Goal: Transaction & Acquisition: Obtain resource

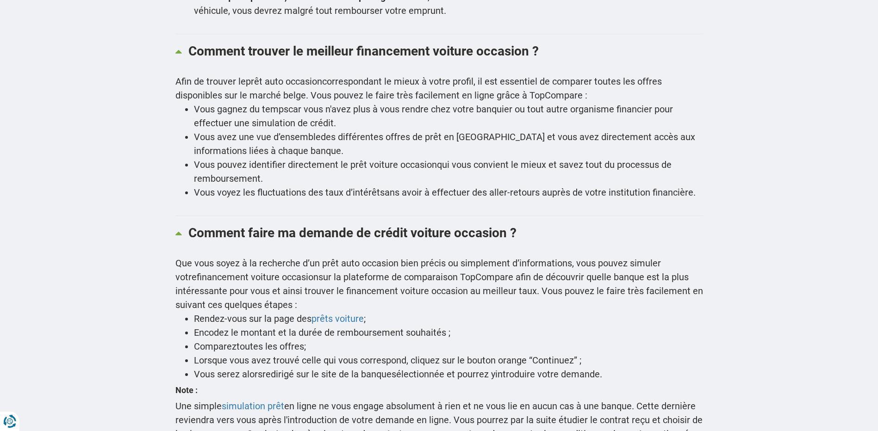
scroll to position [1666, 0]
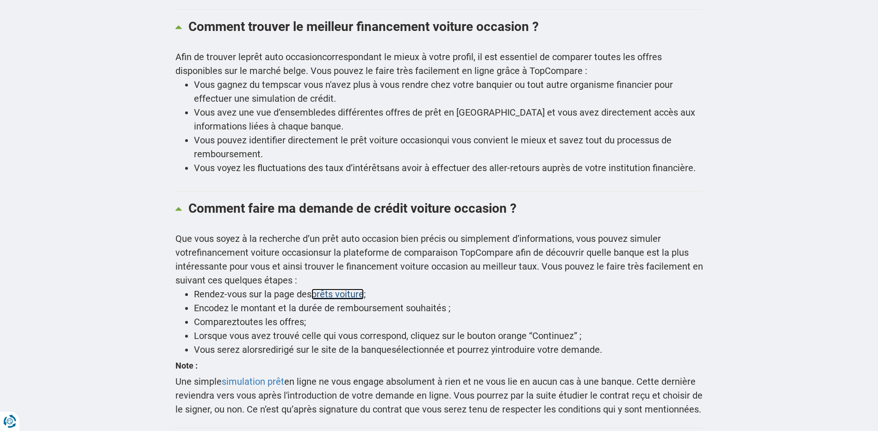
click at [330, 291] on link "prêts voiture" at bounding box center [337, 294] width 52 height 11
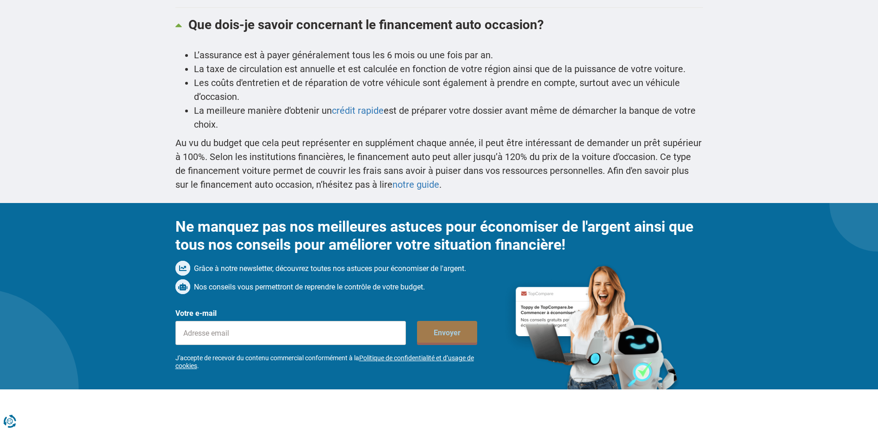
scroll to position [2268, 0]
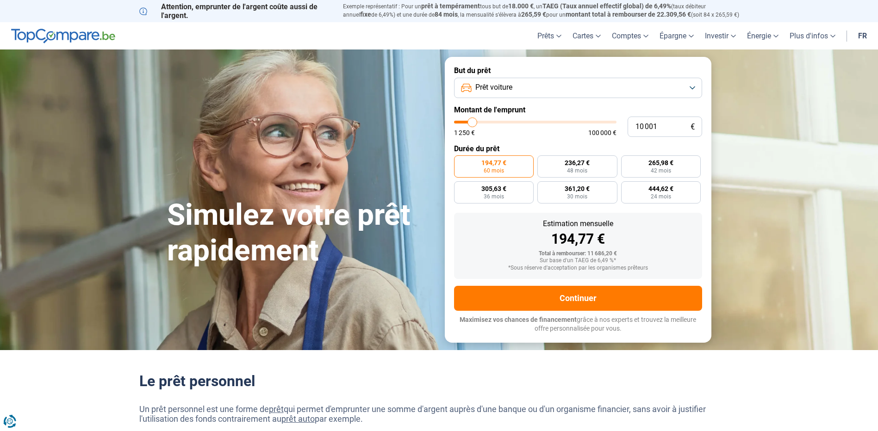
type input "12 000"
type input "12000"
type input "12 500"
type input "12500"
type input "12 750"
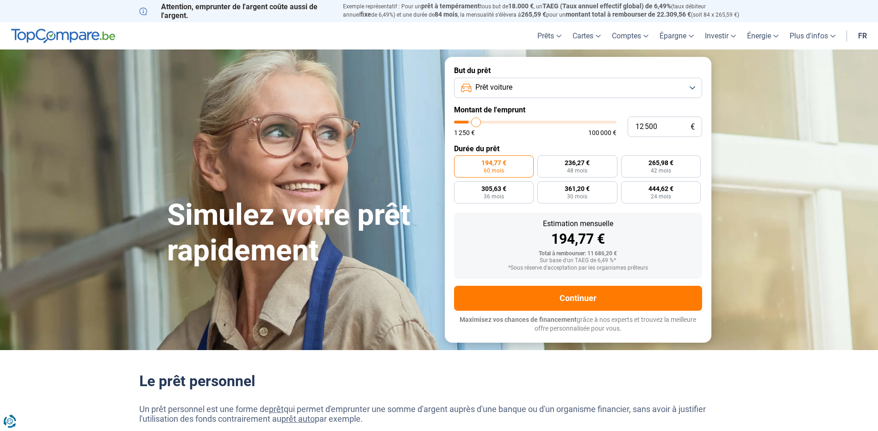
type input "12750"
type input "13 000"
type input "13000"
type input "13 500"
type input "13500"
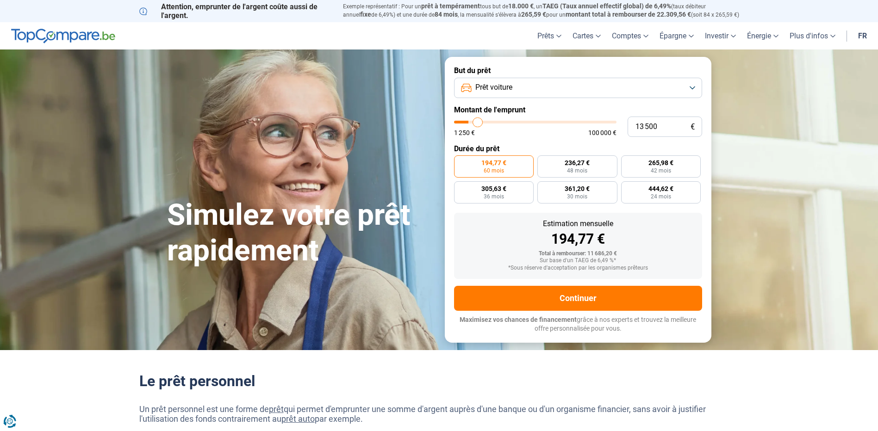
type input "14 000"
type input "14000"
type input "14 250"
type input "14250"
type input "14 500"
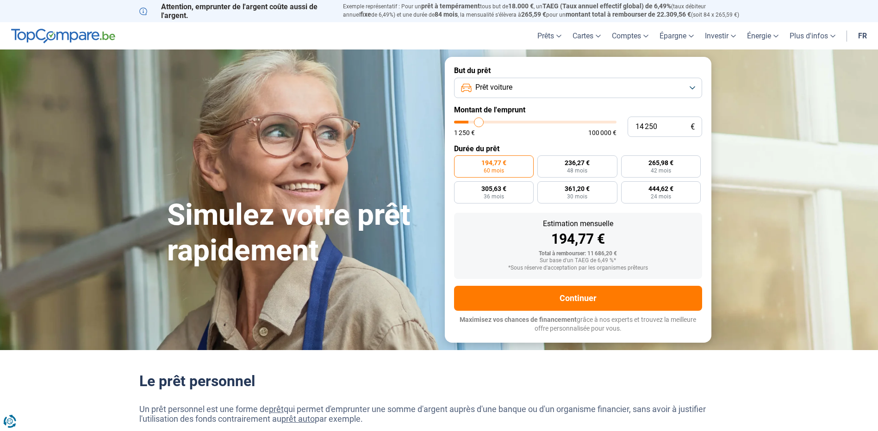
type input "14500"
type input "14 750"
type input "14750"
type input "15 000"
type input "15000"
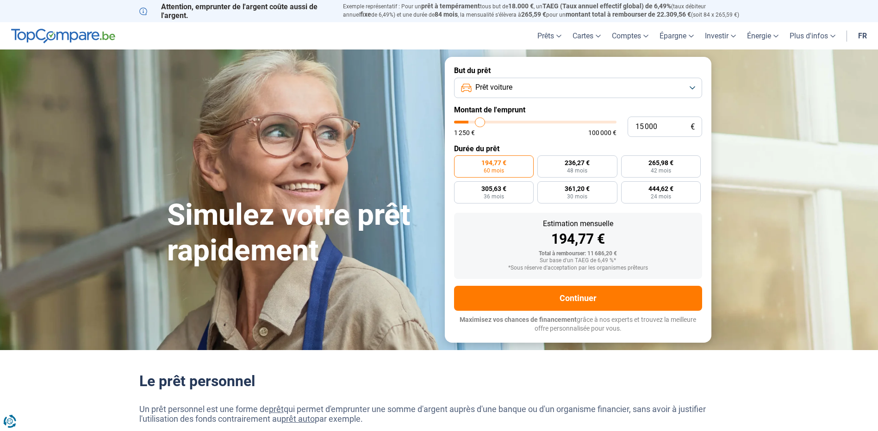
type input "15 500"
type input "15500"
type input "15 750"
type input "15750"
type input "16 000"
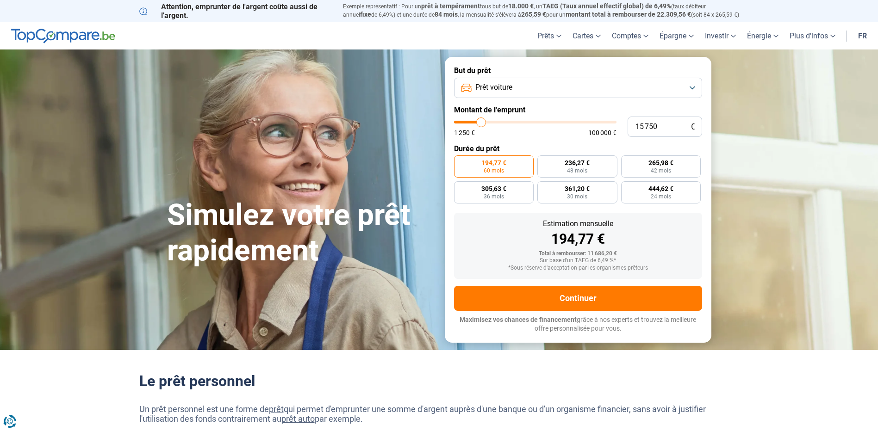
type input "16000"
type input "16 250"
type input "16250"
type input "16 500"
type input "16500"
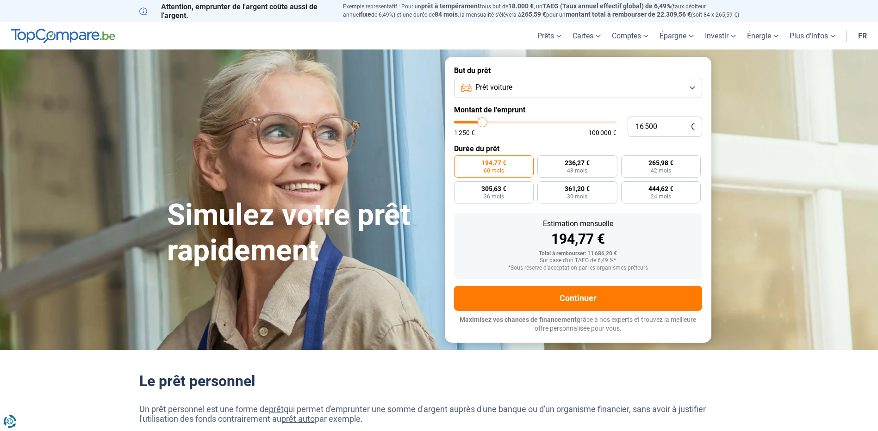
type input "17 250"
type input "17250"
type input "18 000"
type input "18000"
type input "19 000"
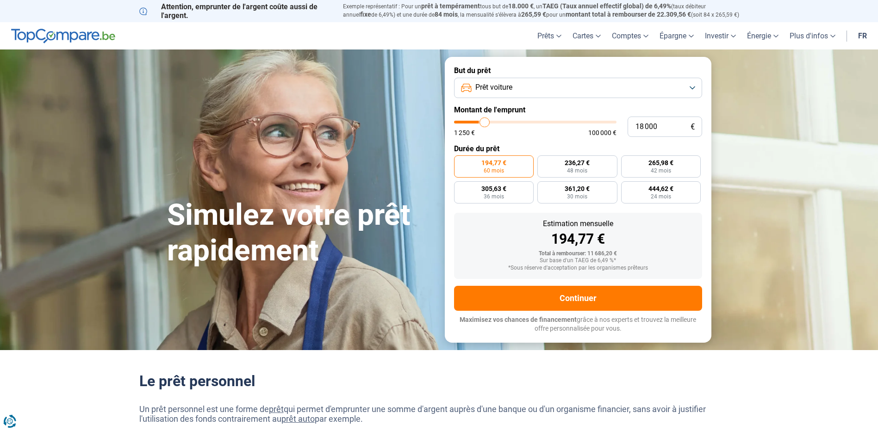
type input "19000"
type input "19 250"
type input "19250"
type input "19 750"
type input "19750"
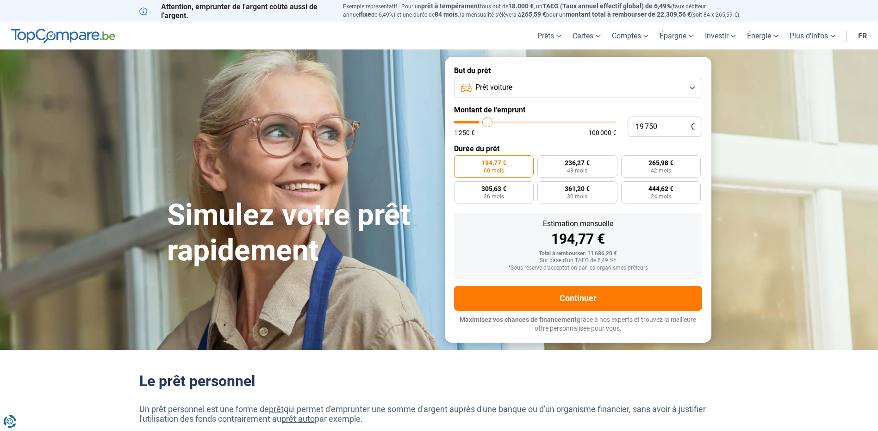
type input "20 000"
type input "20000"
type input "20 250"
type input "20250"
type input "20 750"
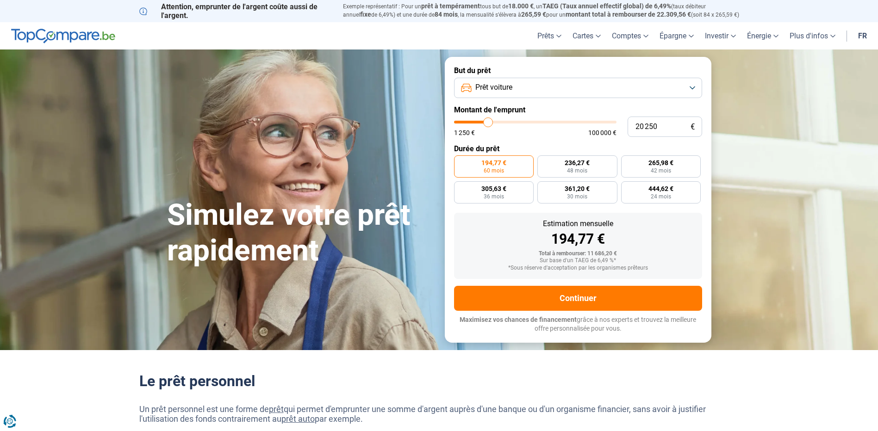
type input "20750"
type input "21 250"
type input "21250"
type input "21 500"
type input "21500"
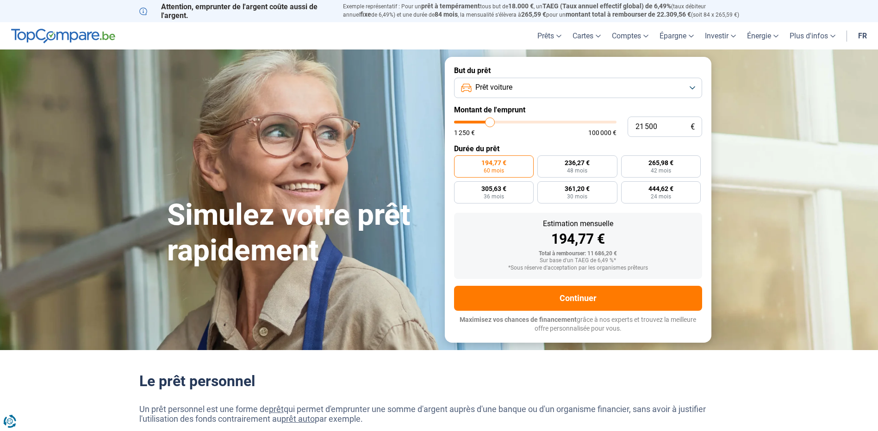
type input "21 750"
type input "21750"
type input "22 000"
type input "22000"
type input "22 250"
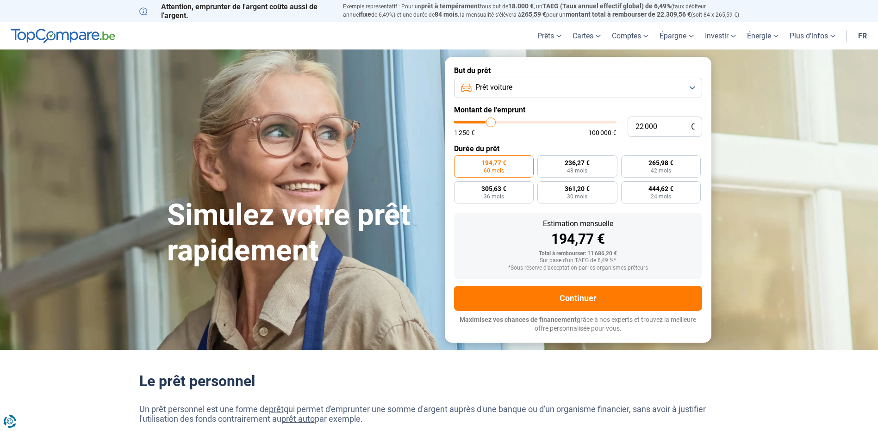
type input "22250"
type input "22 750"
type input "22750"
type input "23 500"
type input "23500"
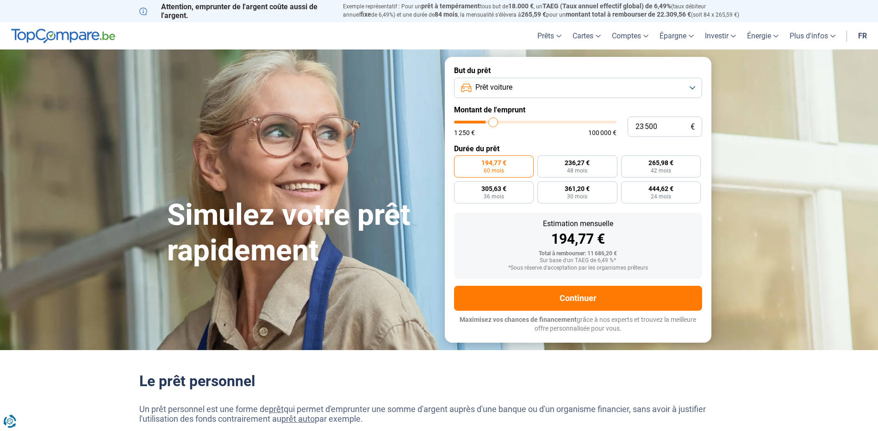
type input "23 750"
type input "23750"
type input "24 500"
type input "24500"
type input "24 750"
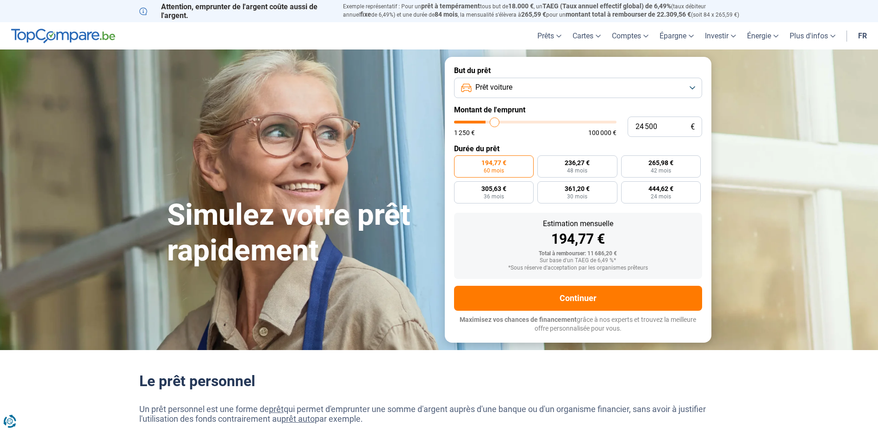
type input "24750"
type input "25 000"
type input "25000"
type input "25 250"
type input "25250"
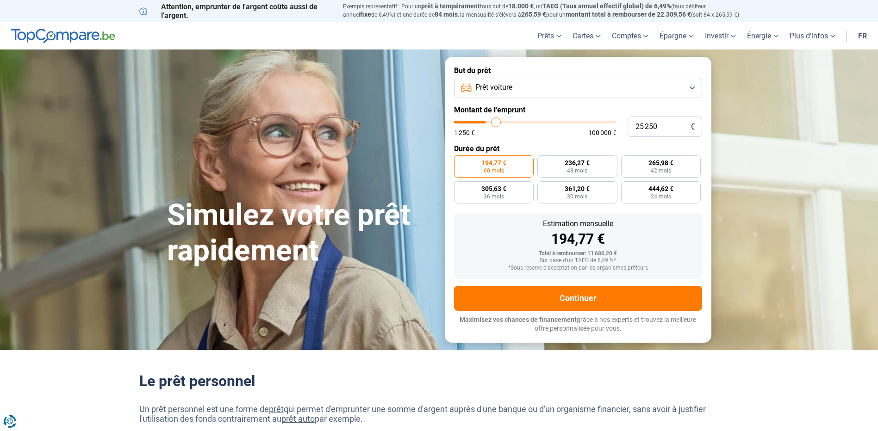
type input "25 750"
type input "25750"
type input "26 250"
type input "26250"
type input "26 500"
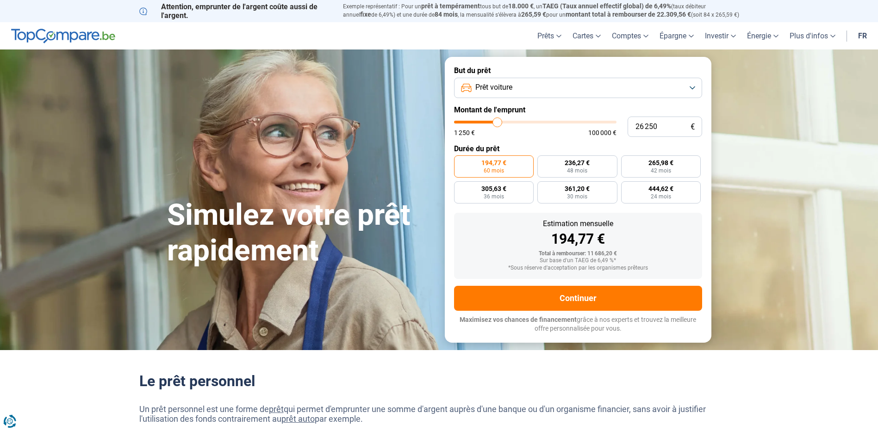
type input "26500"
type input "26 750"
type input "26750"
type input "27 250"
type input "27250"
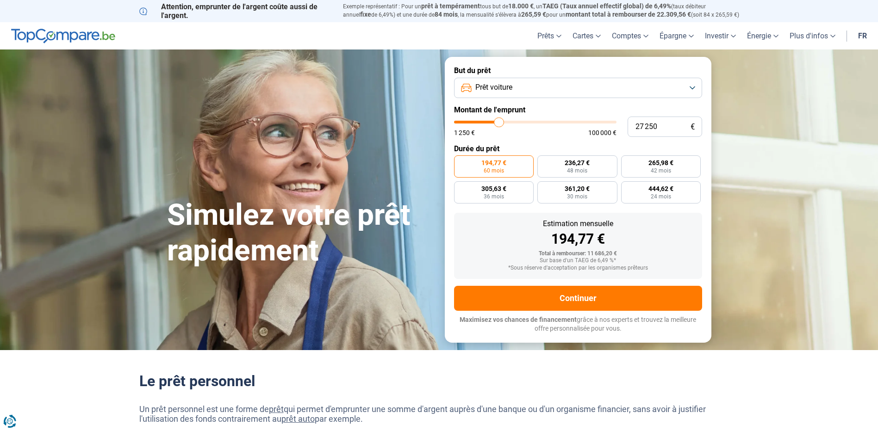
type input "27 500"
type input "27500"
type input "28 000"
type input "28000"
type input "29 000"
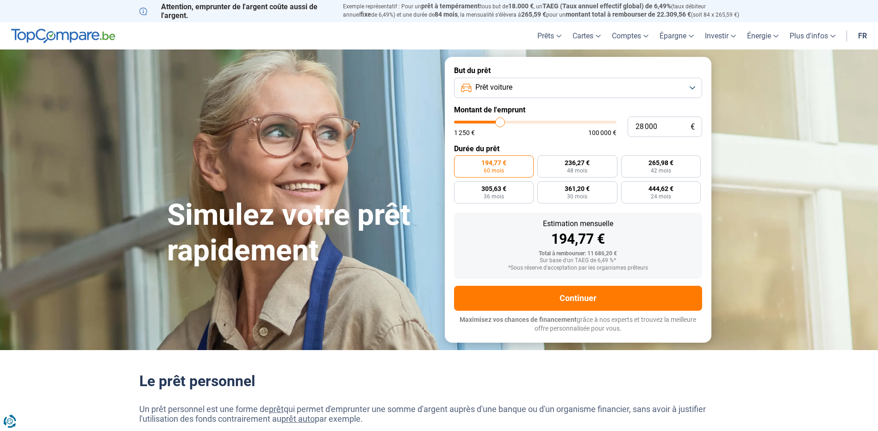
type input "29000"
type input "29 500"
type input "29500"
type input "29 750"
type input "29750"
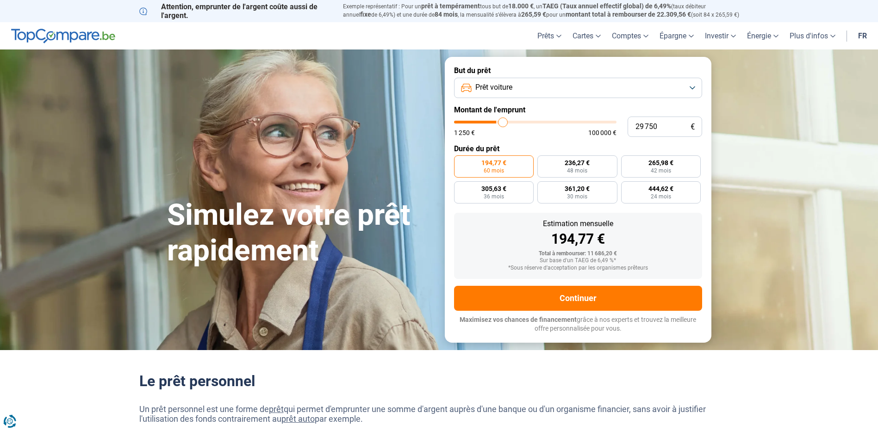
type input "30 250"
type input "30250"
type input "30 500"
type input "30500"
type input "30 750"
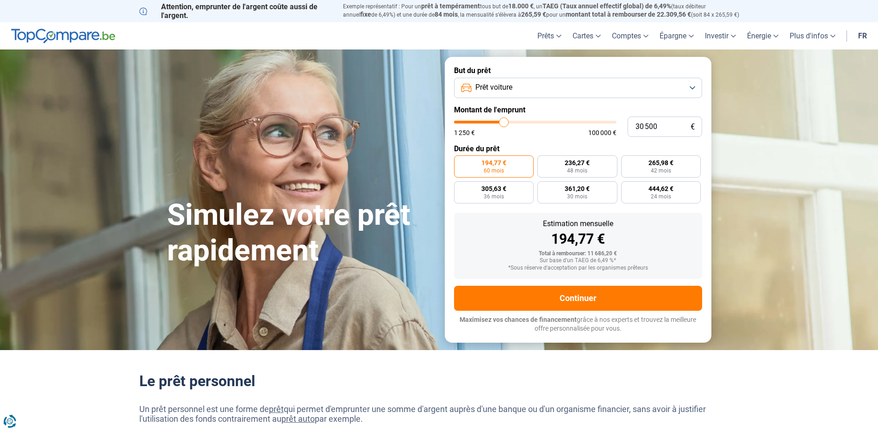
type input "30750"
type input "31 000"
type input "31000"
type input "31 250"
type input "31250"
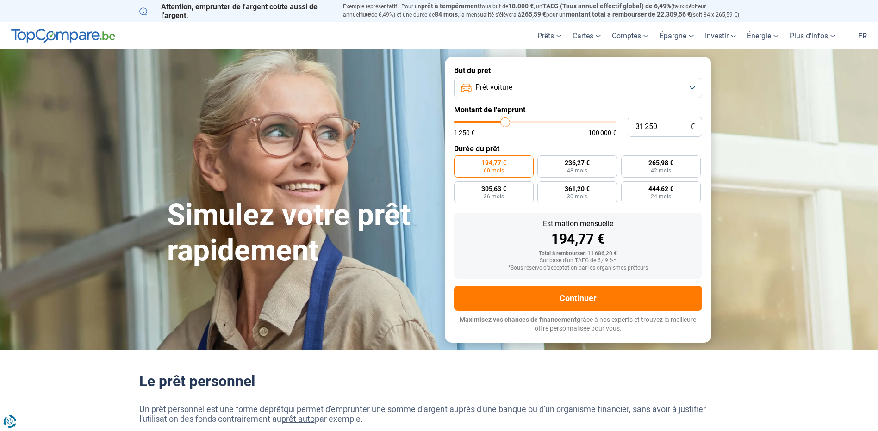
type input "31 750"
type input "31750"
type input "32 000"
type input "32000"
type input "33 250"
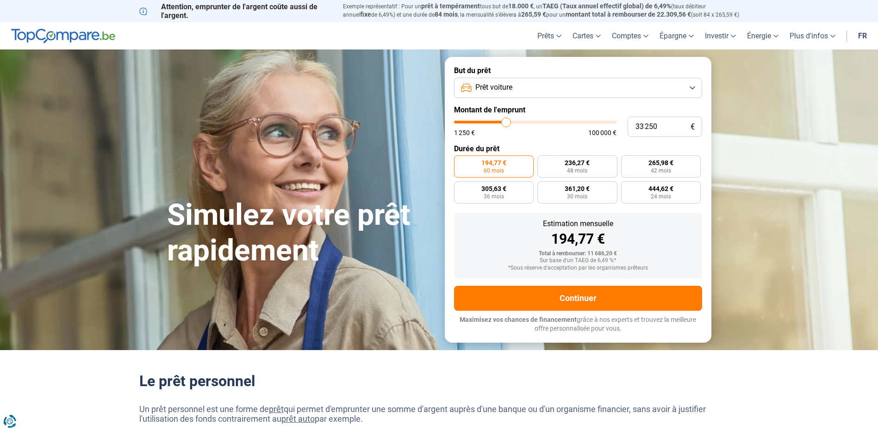
type input "33250"
type input "33 500"
type input "33500"
type input "34 000"
type input "34000"
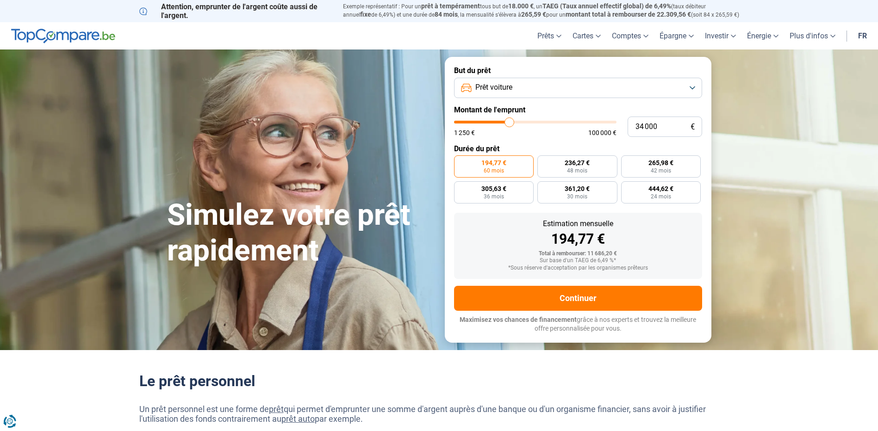
type input "34 250"
type input "34250"
type input "34 750"
type input "34750"
type input "35 250"
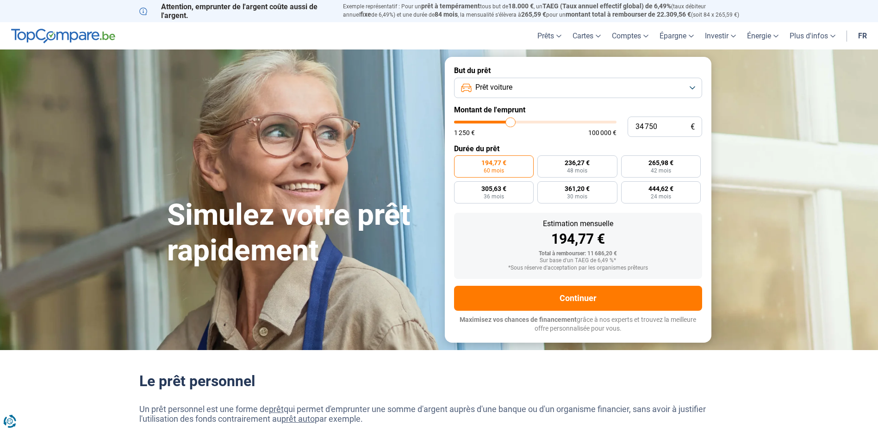
type input "35250"
type input "35 750"
type input "35750"
type input "36 500"
type input "36500"
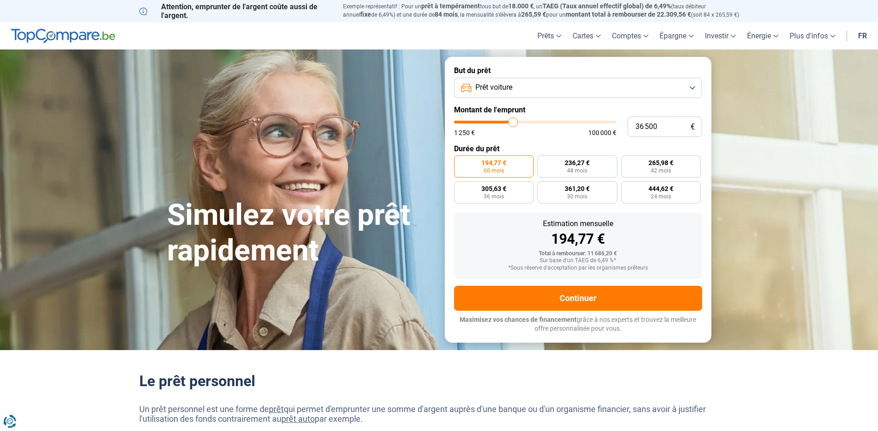
type input "36 750"
type input "36750"
type input "37 000"
type input "37000"
type input "38 000"
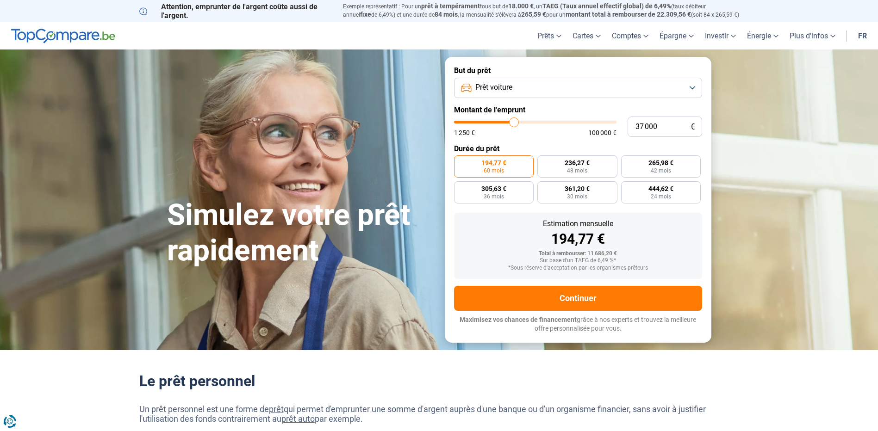
type input "38000"
type input "38 500"
type input "38500"
type input "38 750"
type input "38750"
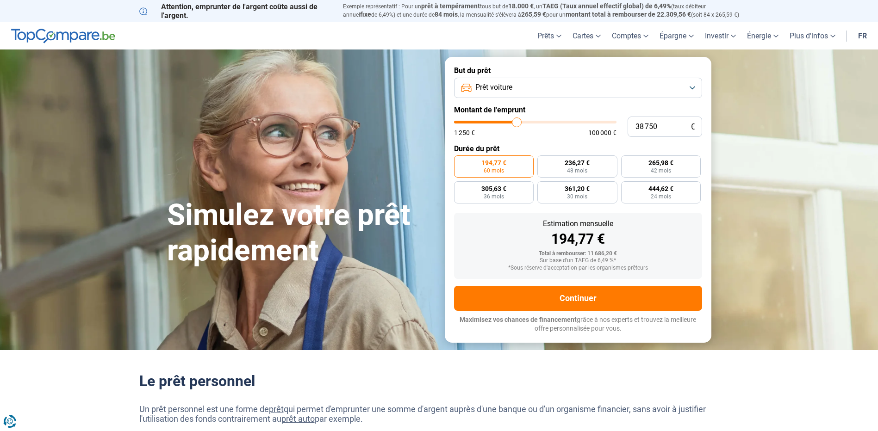
type input "39 250"
type input "39250"
type input "39 750"
type input "39750"
type input "40 000"
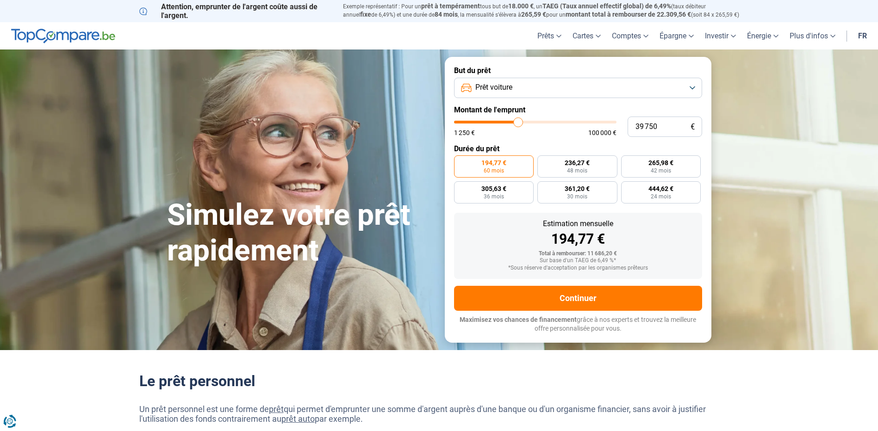
type input "40000"
type input "40 750"
type input "40750"
type input "41 000"
type input "41000"
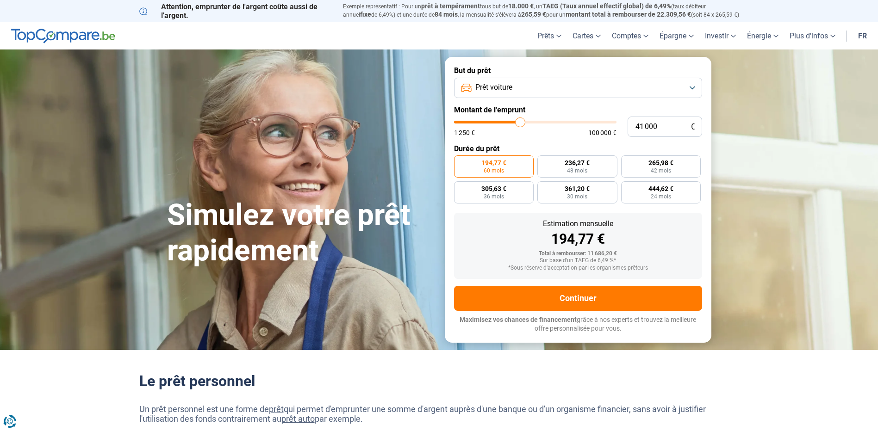
type input "40 750"
type input "40750"
type input "40 250"
type input "40250"
type input "40 000"
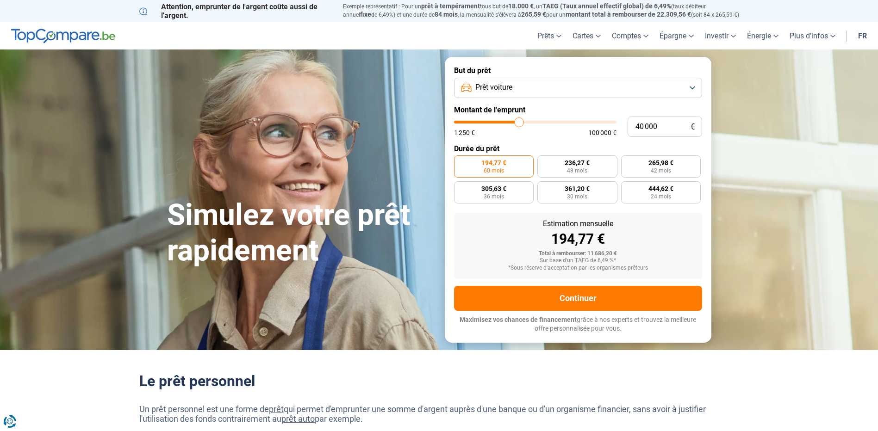
type input "40000"
type input "39 500"
type input "39500"
type input "39 250"
type input "39250"
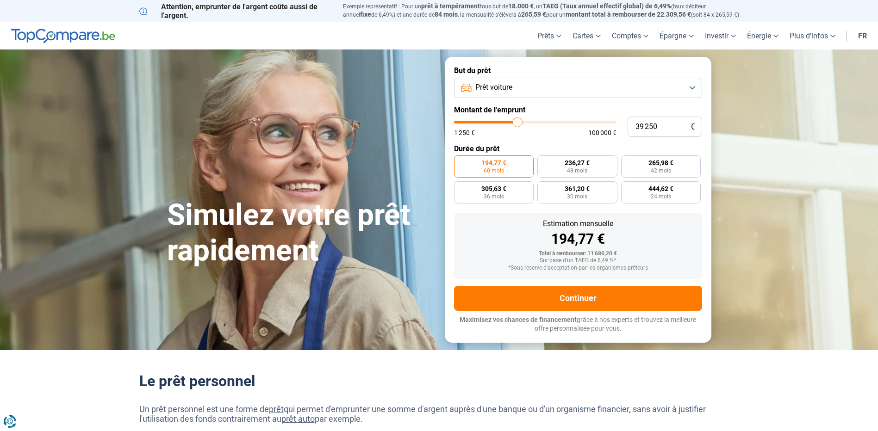
type input "39 500"
type input "39500"
type input "39 750"
type input "39750"
type input "40 000"
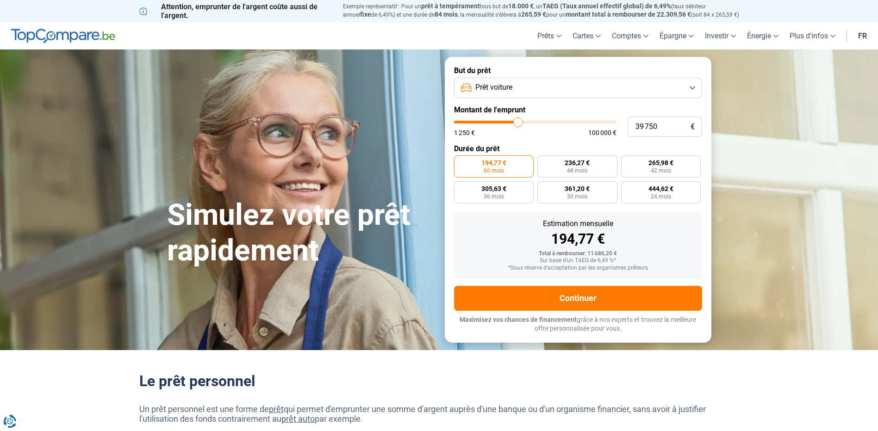
type input "40000"
type input "40 250"
drag, startPoint x: 475, startPoint y: 121, endPoint x: 519, endPoint y: 129, distance: 45.1
type input "40250"
click at [519, 124] on input "range" at bounding box center [535, 122] width 162 height 3
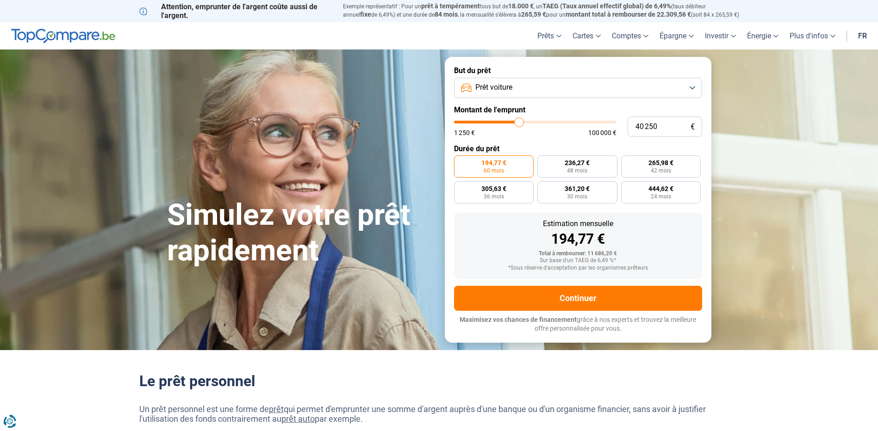
radio input "false"
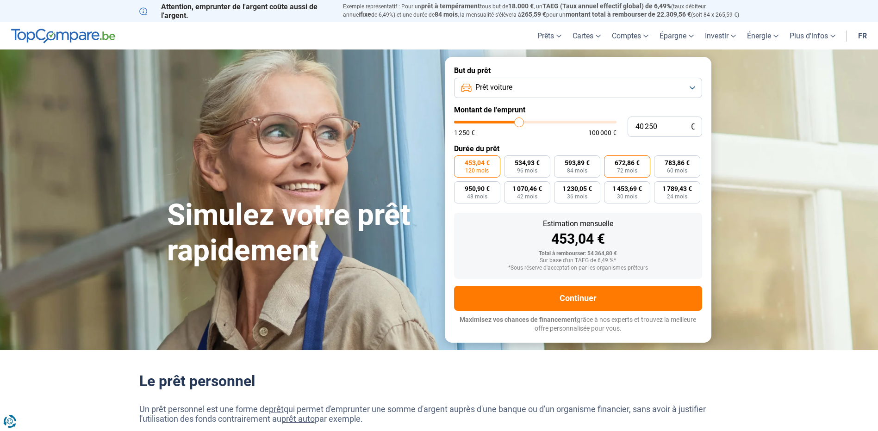
click at [633, 161] on span "672,86 €" at bounding box center [627, 163] width 25 height 6
click at [610, 161] on input "672,86 € 72 mois" at bounding box center [607, 158] width 6 height 6
radio input "true"
click at [676, 164] on span "783,86 €" at bounding box center [677, 163] width 25 height 6
click at [660, 162] on input "783,86 € 60 mois" at bounding box center [657, 158] width 6 height 6
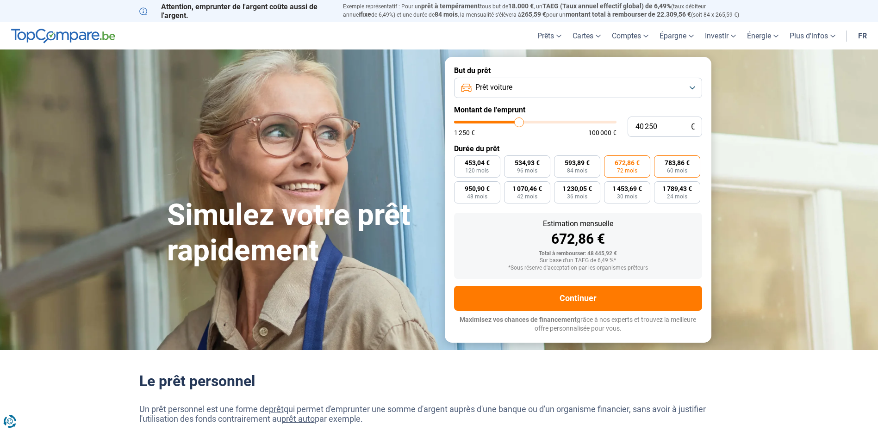
radio input "true"
click at [494, 220] on div "Estimation mensuelle" at bounding box center [577, 223] width 233 height 7
click at [529, 195] on span "42 mois" at bounding box center [527, 197] width 20 height 6
click at [510, 187] on input "1 070,46 € 42 mois" at bounding box center [507, 184] width 6 height 6
radio input "true"
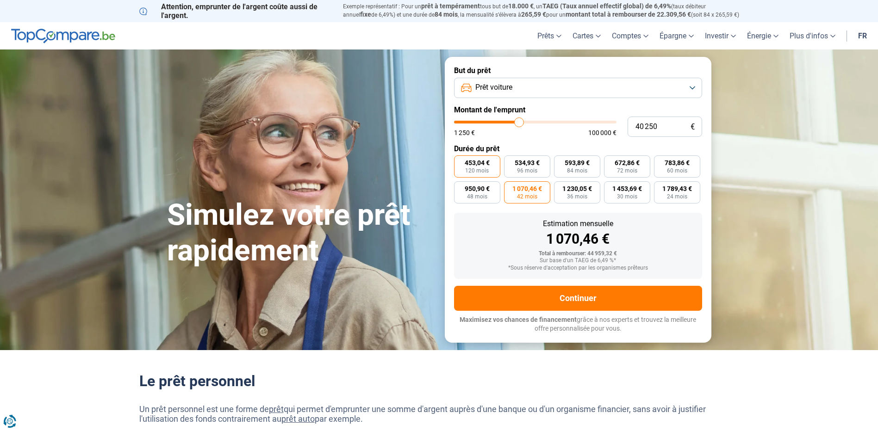
click at [485, 165] on span "453,04 €" at bounding box center [477, 163] width 25 height 6
click at [460, 162] on input "453,04 € 120 mois" at bounding box center [457, 158] width 6 height 6
radio input "true"
click at [678, 168] on span "60 mois" at bounding box center [677, 171] width 20 height 6
click at [660, 162] on input "783,86 € 60 mois" at bounding box center [657, 158] width 6 height 6
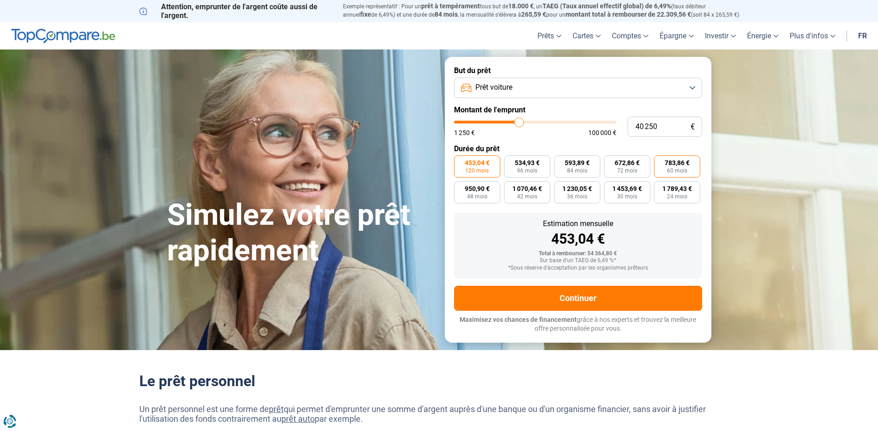
radio input "true"
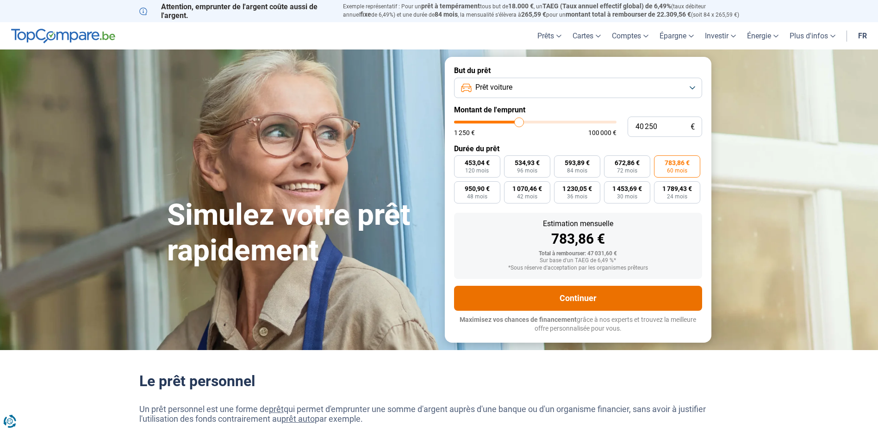
click at [569, 303] on button "Continuer" at bounding box center [578, 298] width 248 height 25
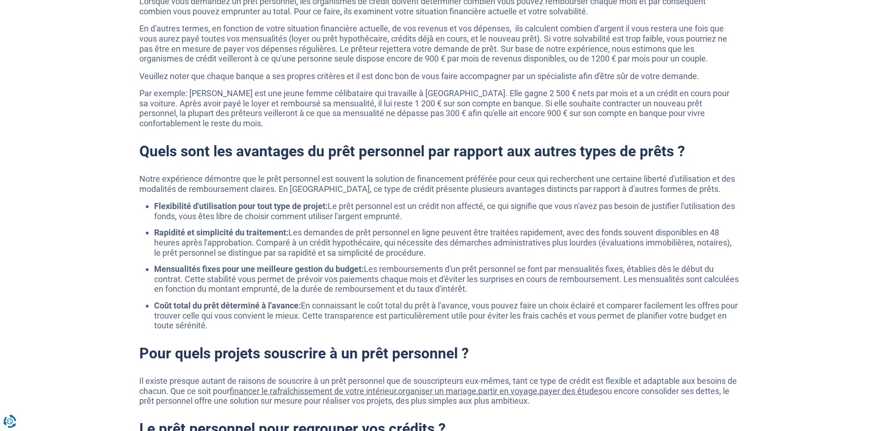
scroll to position [555, 0]
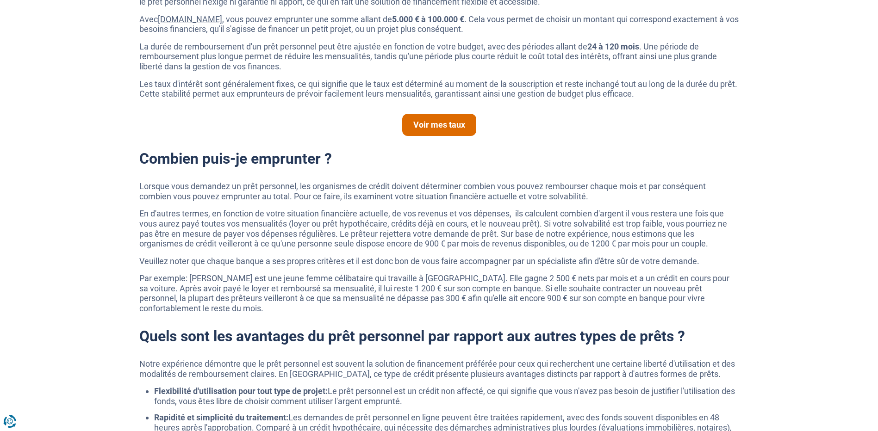
click at [449, 121] on link "Voir mes taux" at bounding box center [439, 125] width 74 height 22
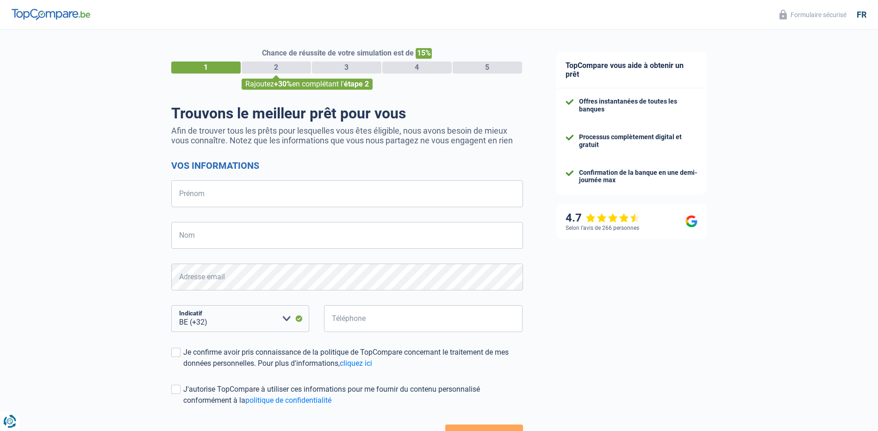
select select "32"
click at [573, 303] on div "TopCompare vous aide à obtenir un prêt Offres instantanées de toutes les banque…" at bounding box center [709, 266] width 339 height 473
select select "32"
